Goal: Task Accomplishment & Management: Use online tool/utility

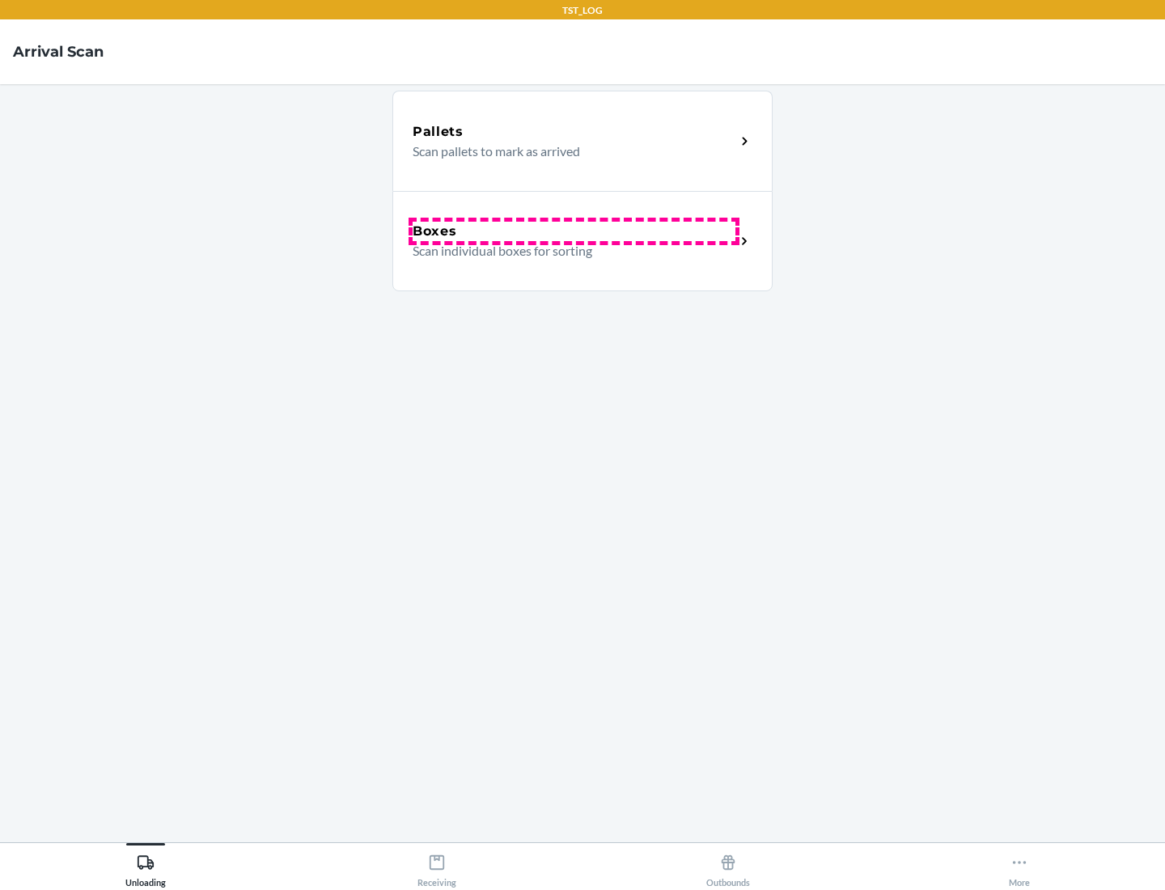
click at [574, 231] on div "Boxes" at bounding box center [574, 231] width 323 height 19
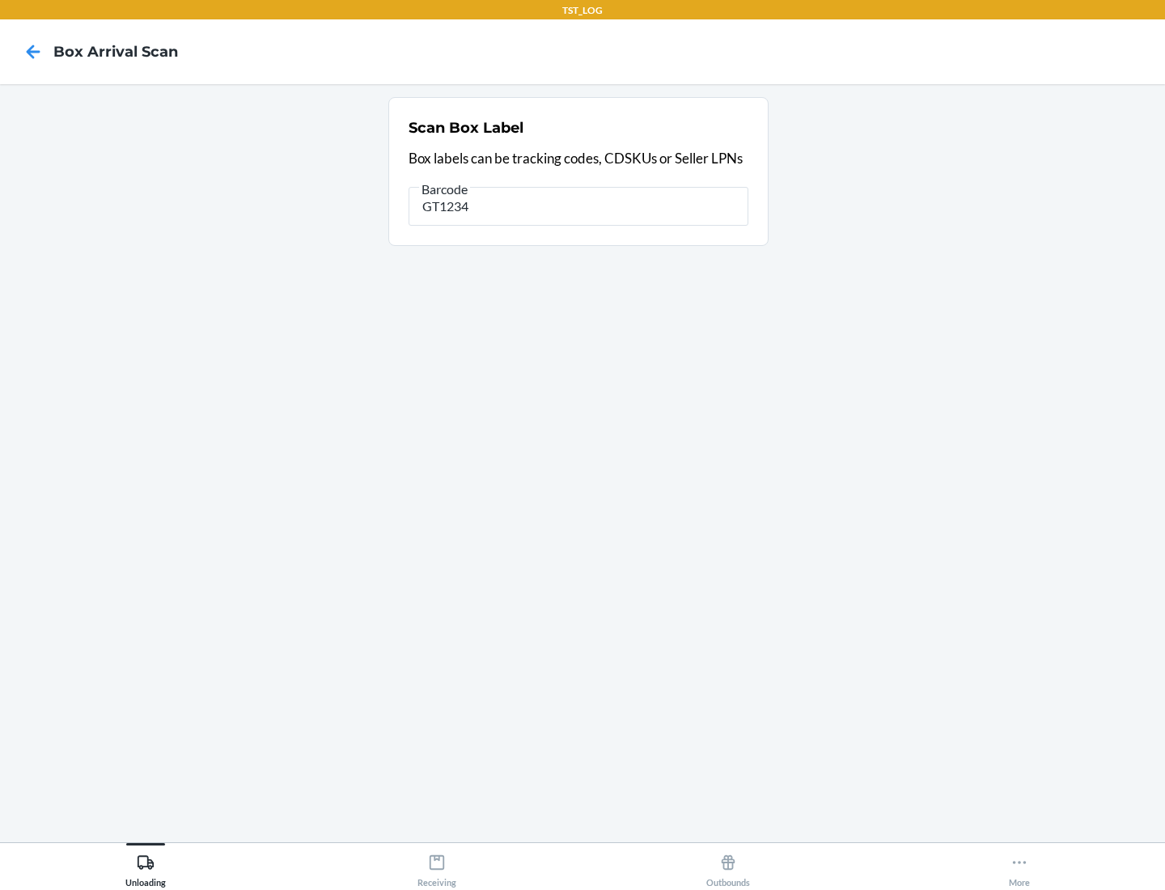
type input "GT1234"
